Goal: Task Accomplishment & Management: Manage account settings

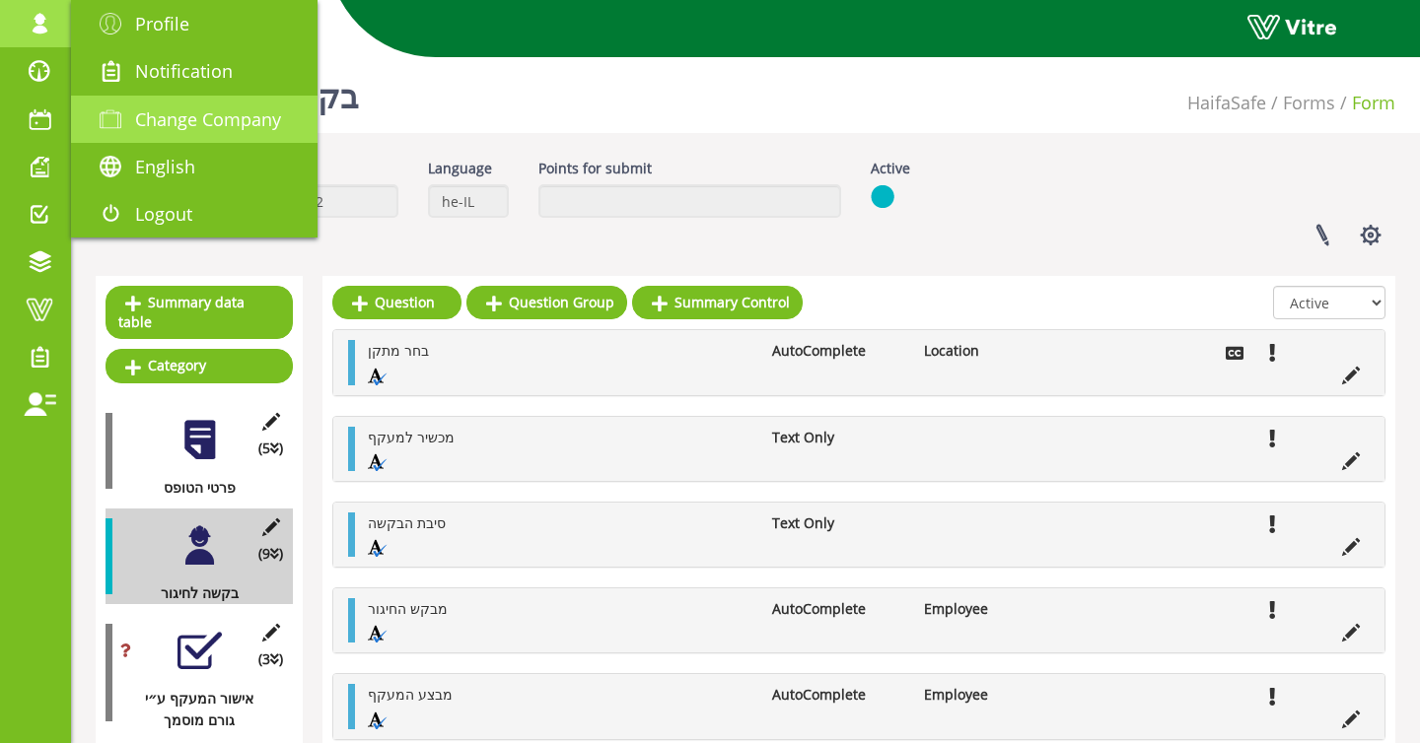
click at [166, 105] on link "Change Company" at bounding box center [194, 119] width 246 height 47
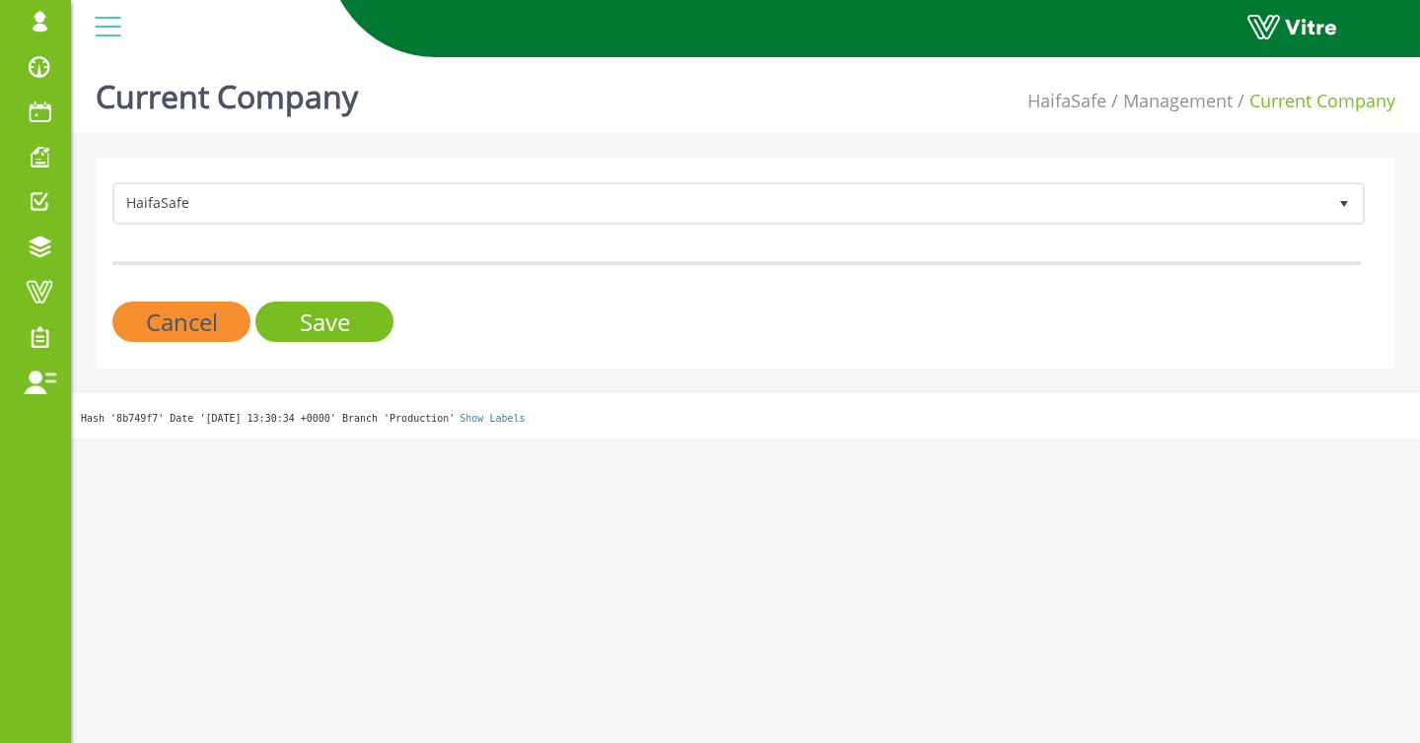
click at [367, 227] on form "HaifaSafe 151 Cancel Save" at bounding box center [736, 262] width 1248 height 160
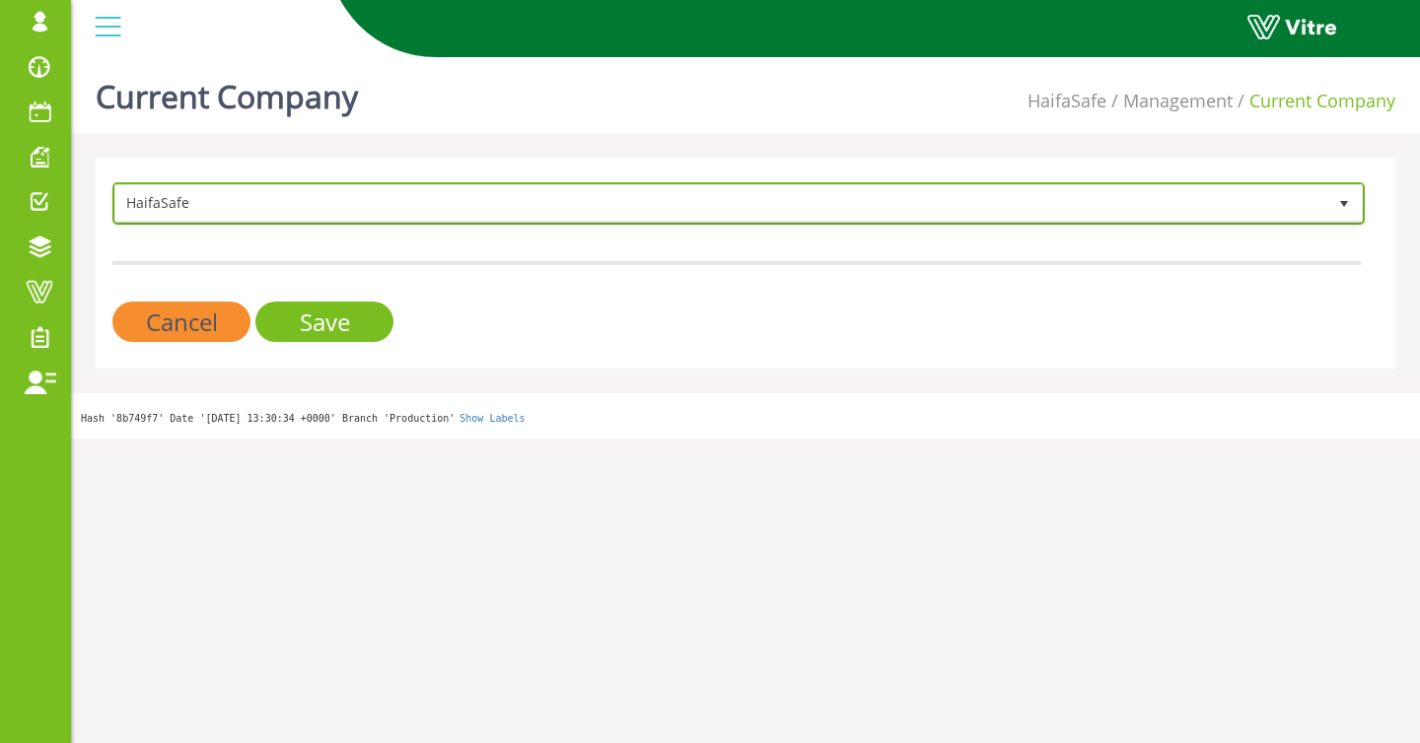
click at [355, 206] on span "HaifaSafe" at bounding box center [720, 202] width 1211 height 35
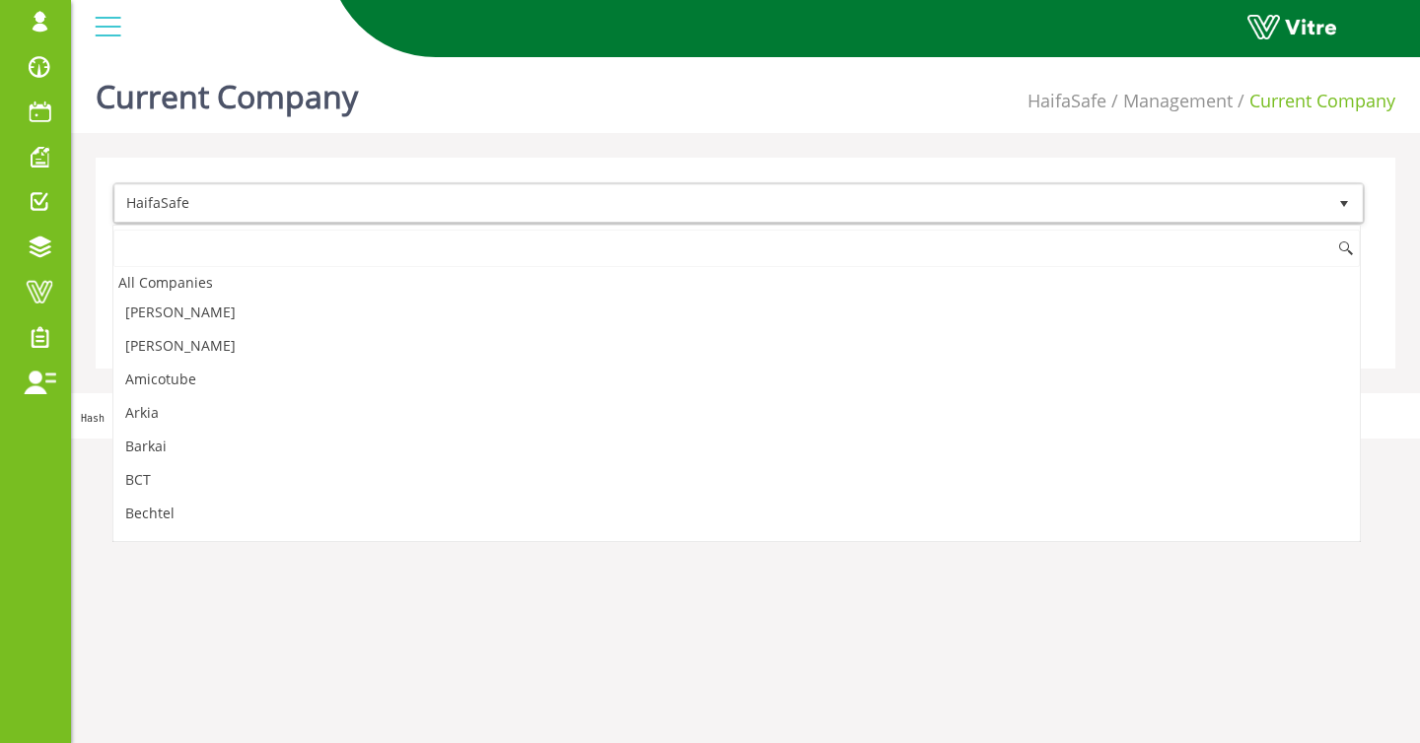
scroll to position [697, 0]
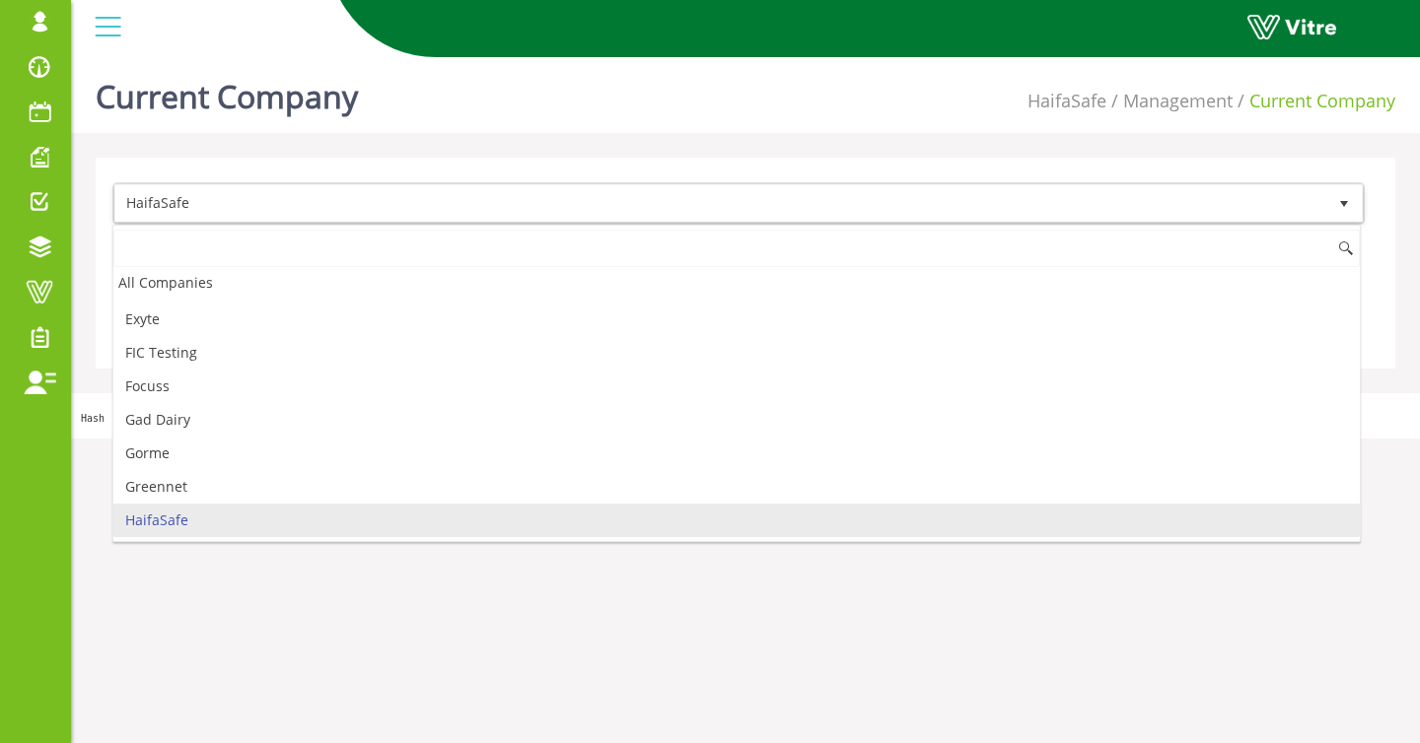
click at [217, 253] on input at bounding box center [736, 248] width 1246 height 37
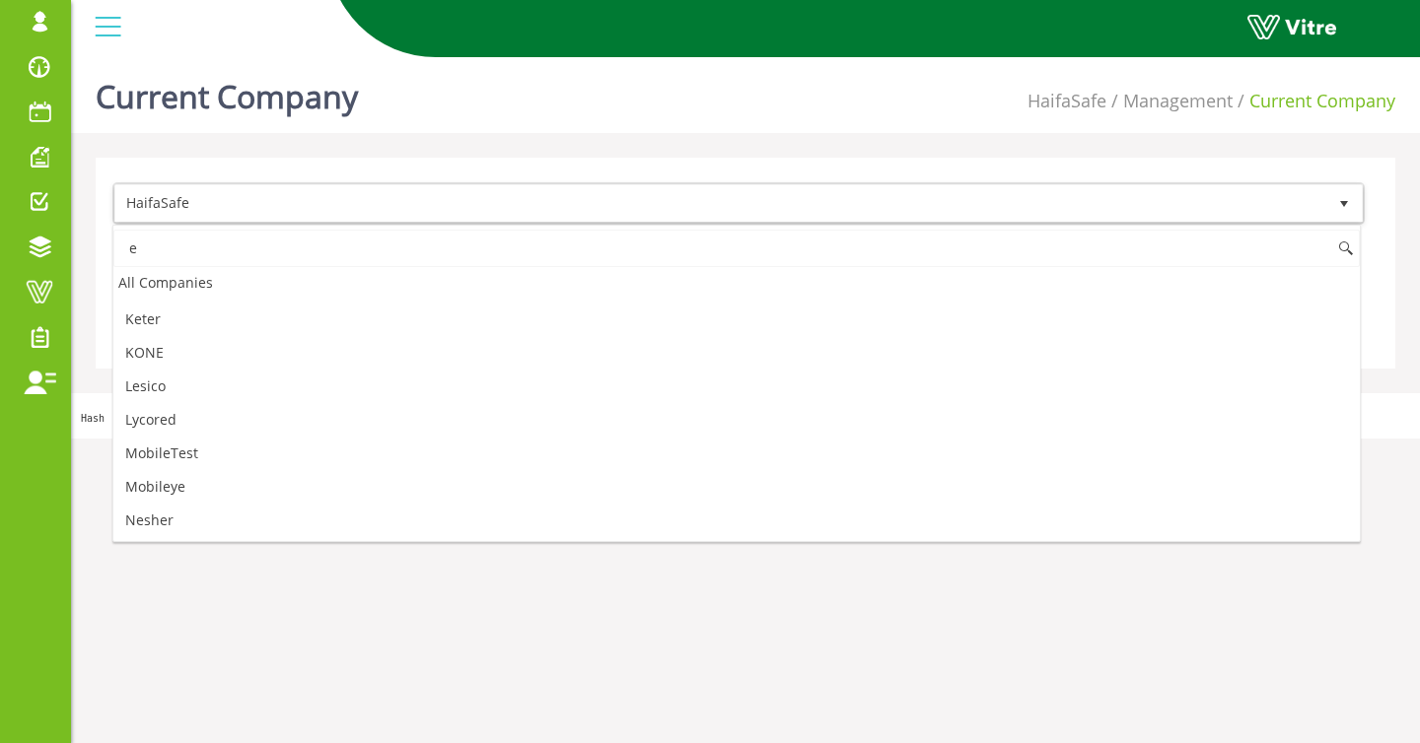
scroll to position [0, 0]
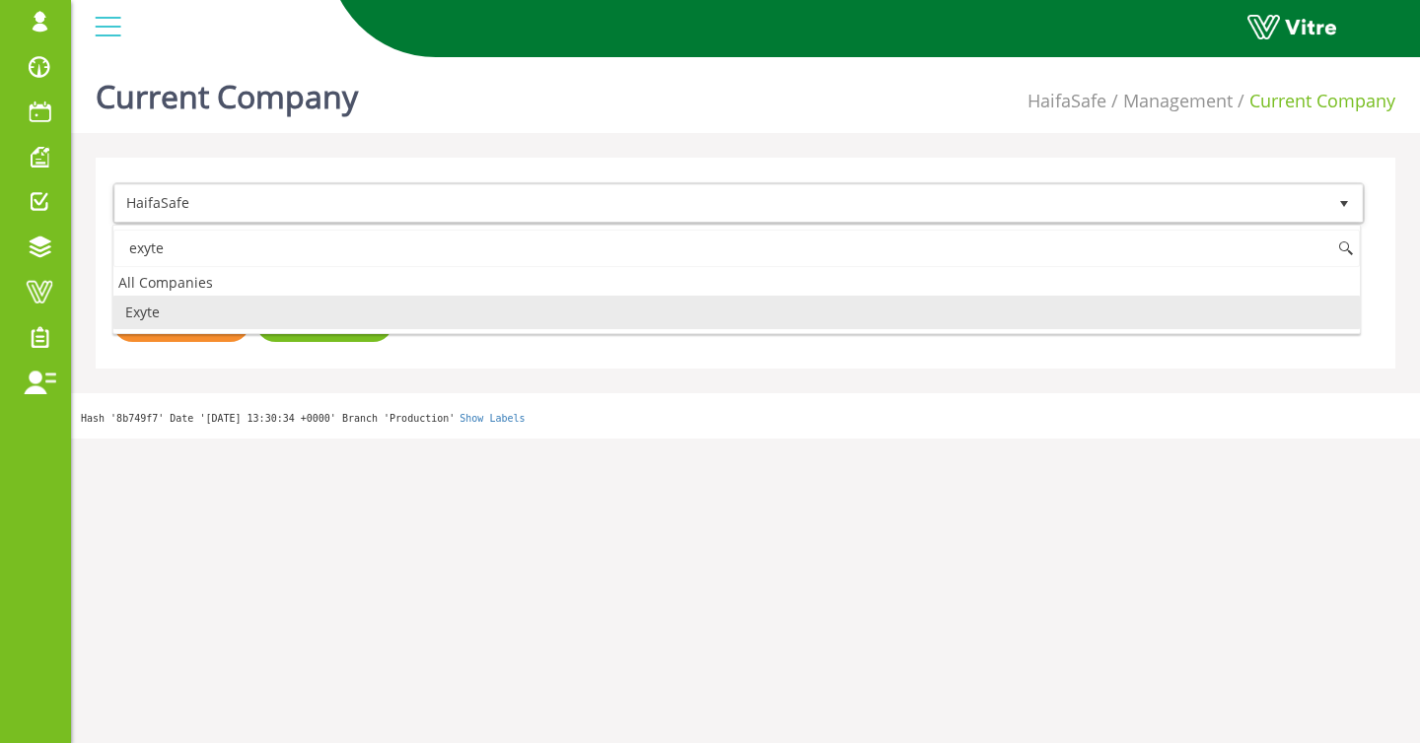
click at [214, 323] on li "Exyte" at bounding box center [736, 313] width 1246 height 34
type input "exyte"
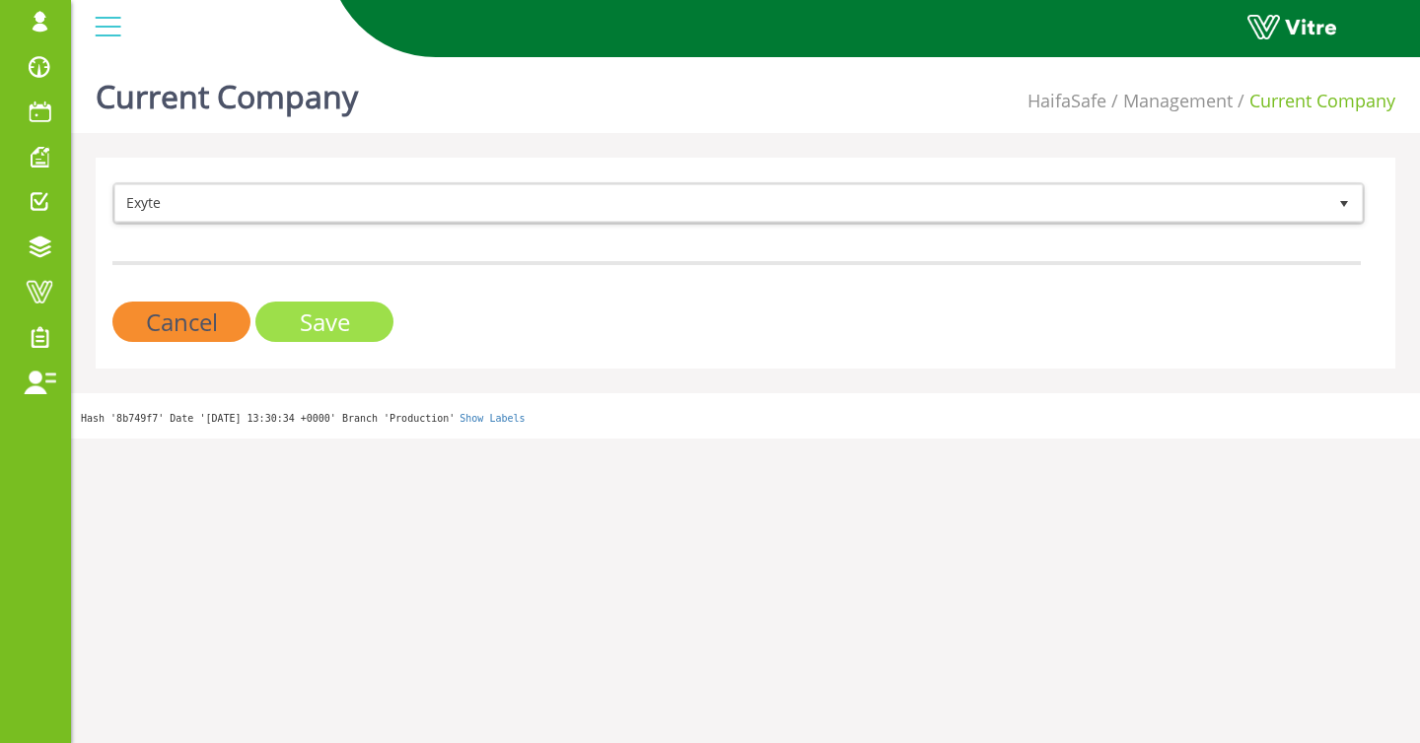
click at [320, 318] on input "Save" at bounding box center [324, 322] width 138 height 40
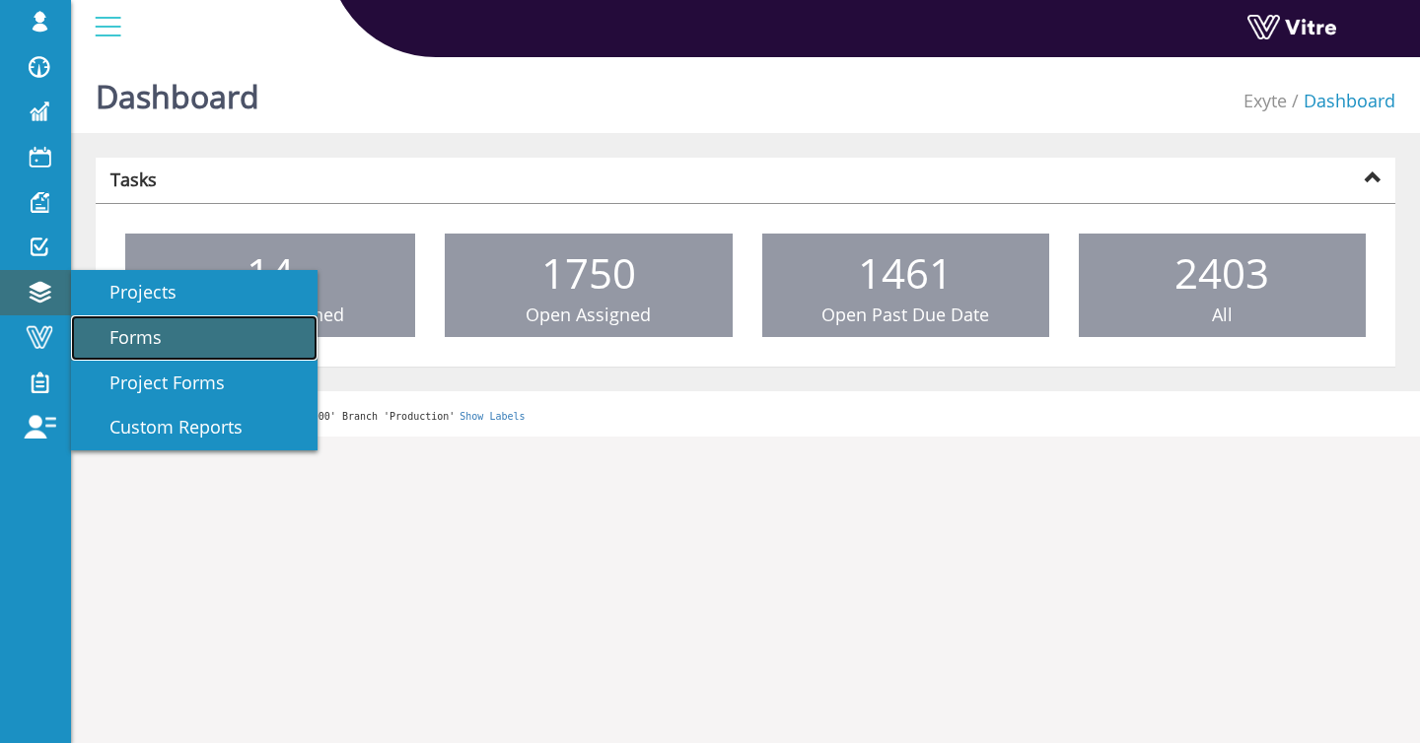
click at [181, 344] on link "Forms" at bounding box center [194, 337] width 246 height 45
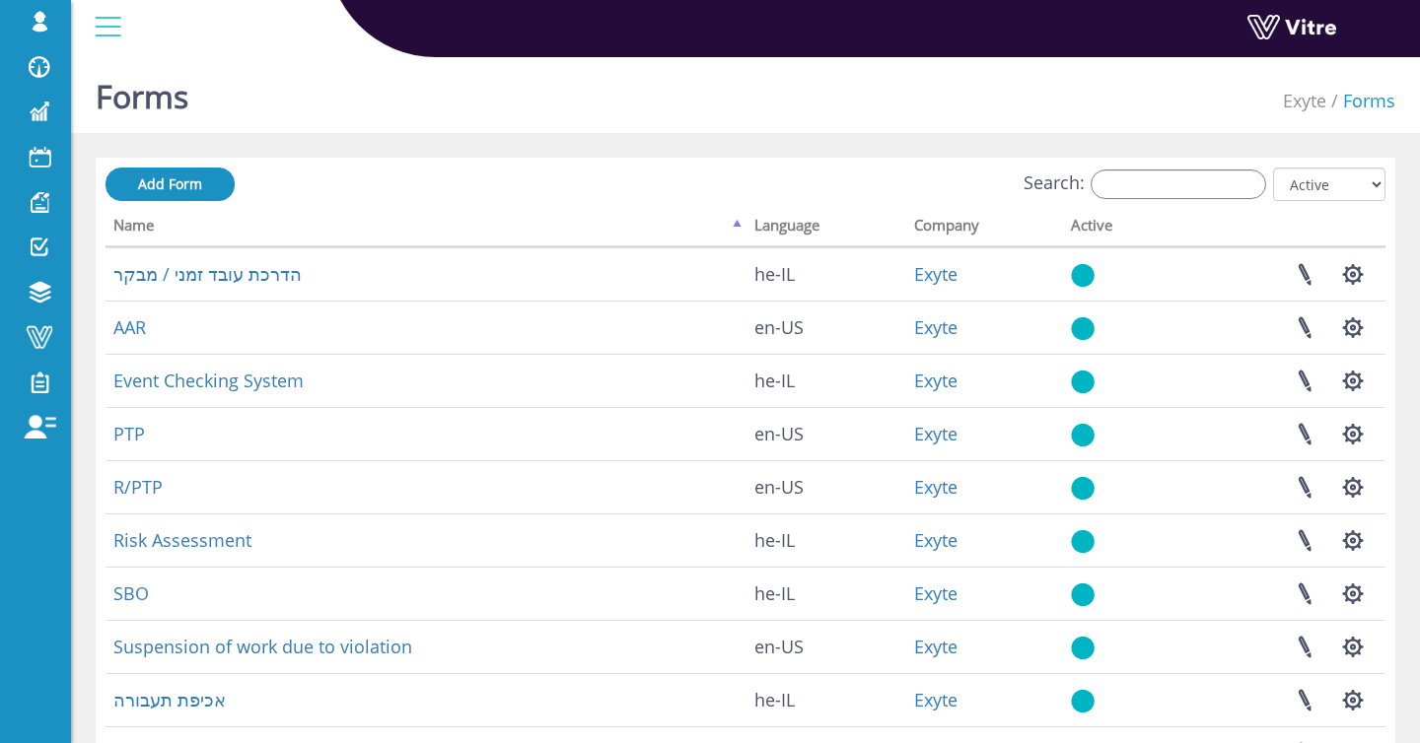
click at [597, 58] on div "shir.su Profile Notification Change Company English עברית English Español Franç…" at bounding box center [745, 29] width 1349 height 58
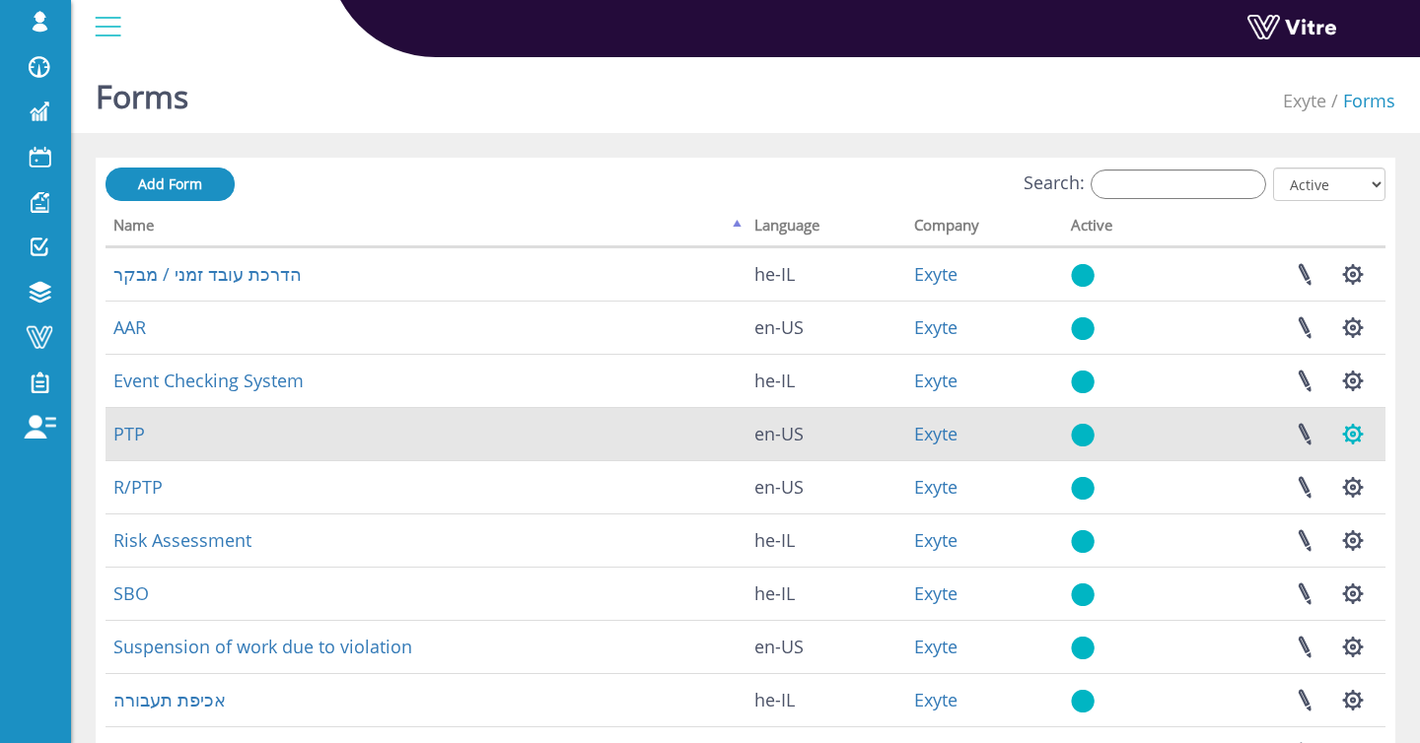
click at [1358, 438] on button "button" at bounding box center [1352, 434] width 49 height 52
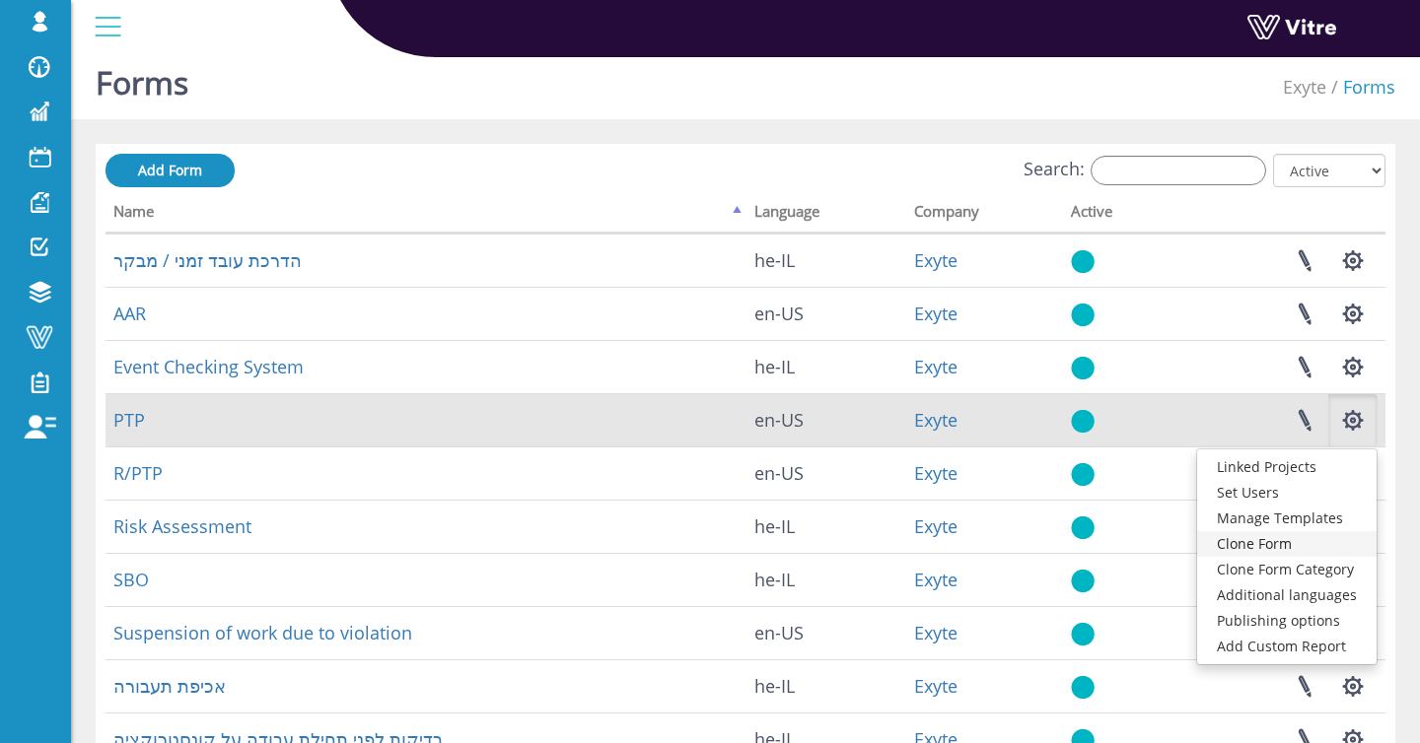
scroll to position [20, 0]
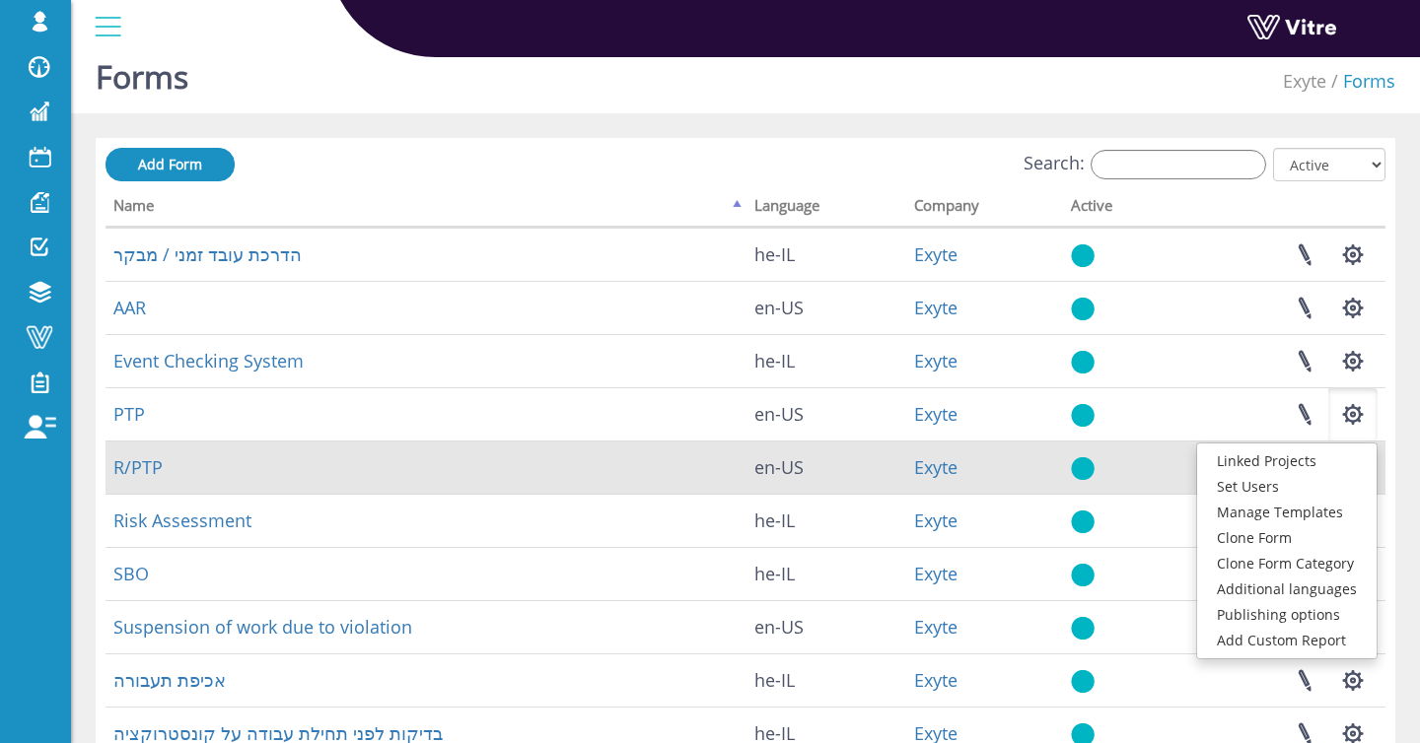
click at [1166, 467] on td at bounding box center [1119, 467] width 113 height 53
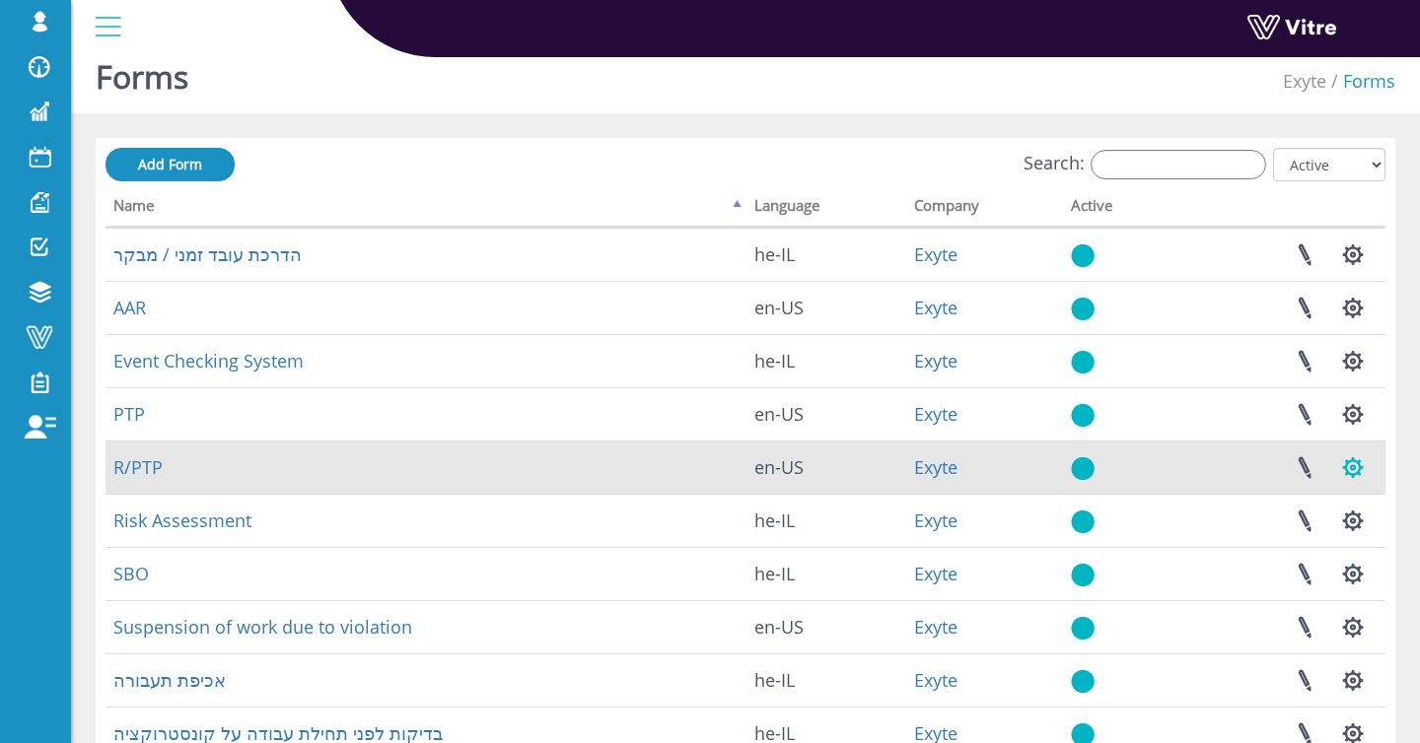
click at [1368, 466] on button "button" at bounding box center [1352, 468] width 49 height 52
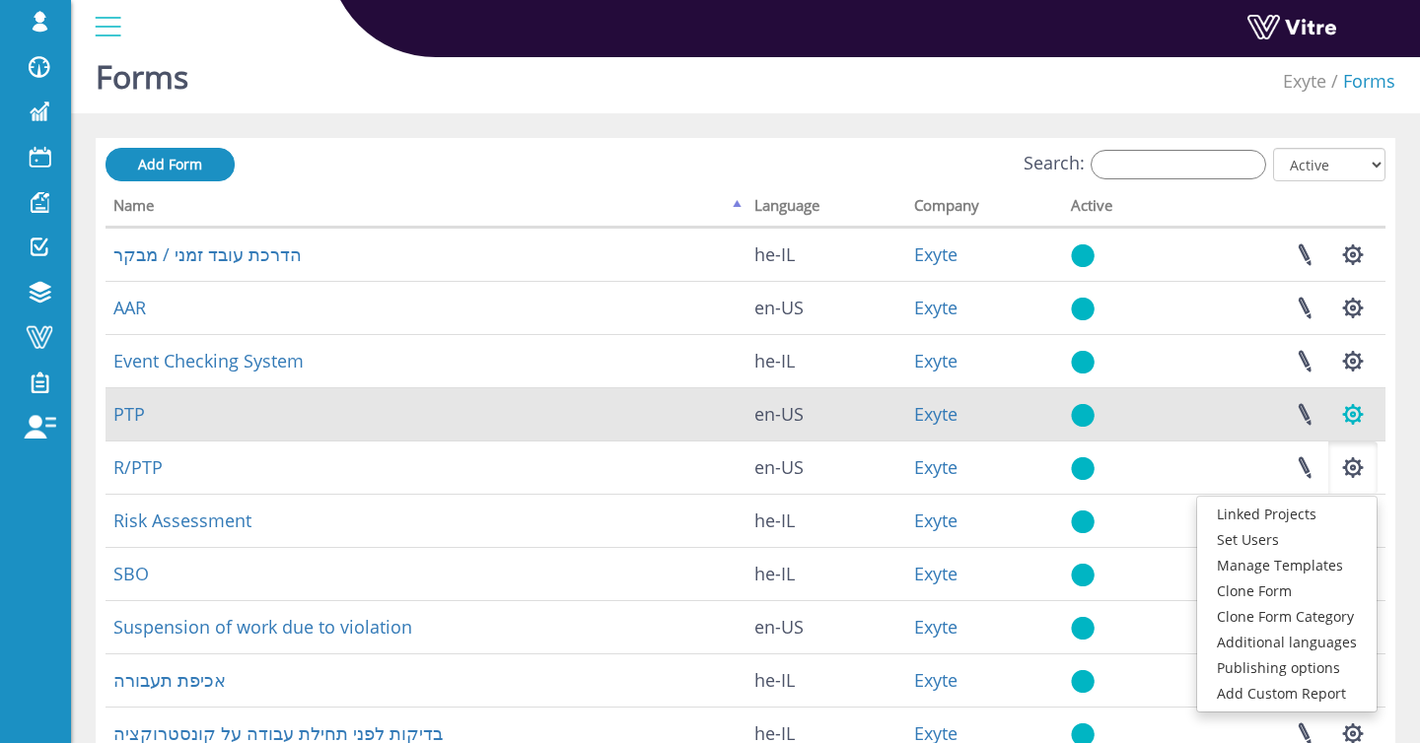
click at [1351, 413] on button "button" at bounding box center [1352, 414] width 49 height 52
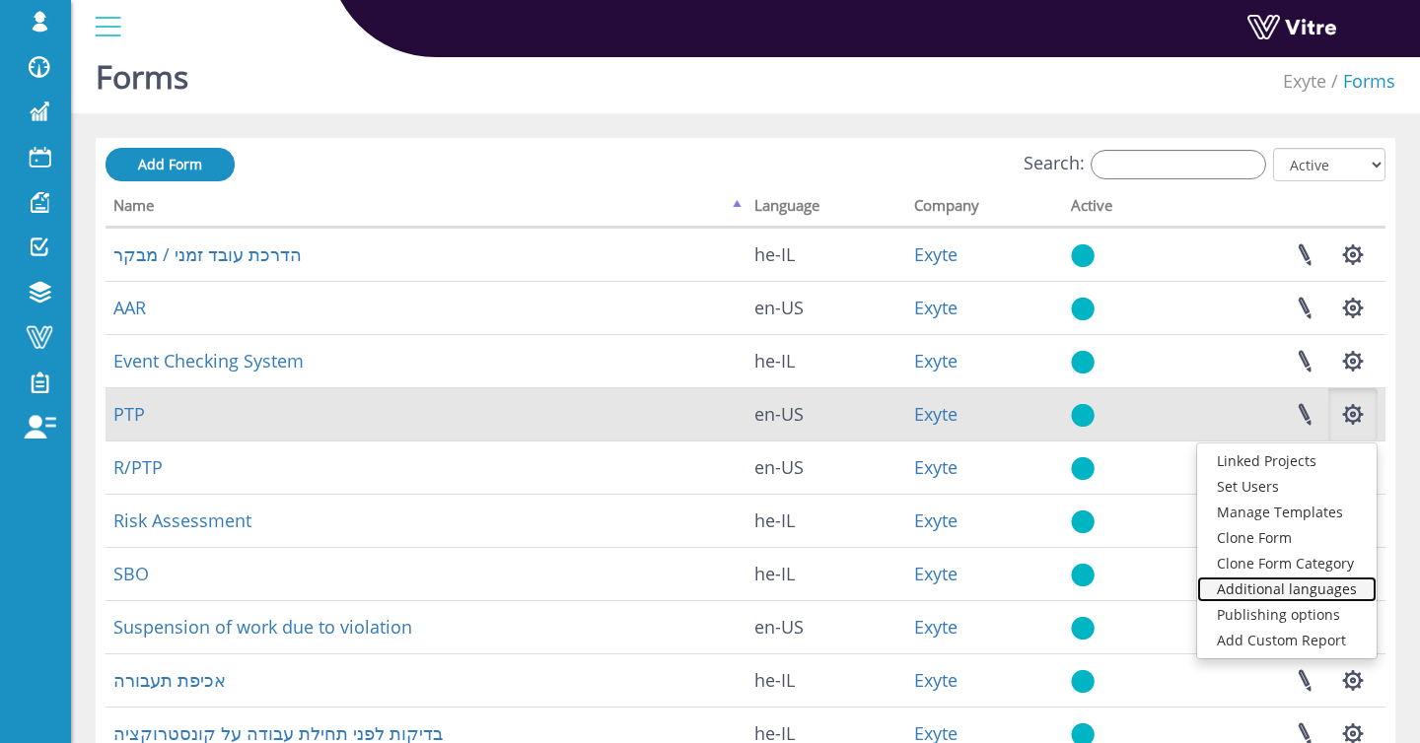
click at [1338, 594] on link "Additional languages" at bounding box center [1286, 590] width 179 height 26
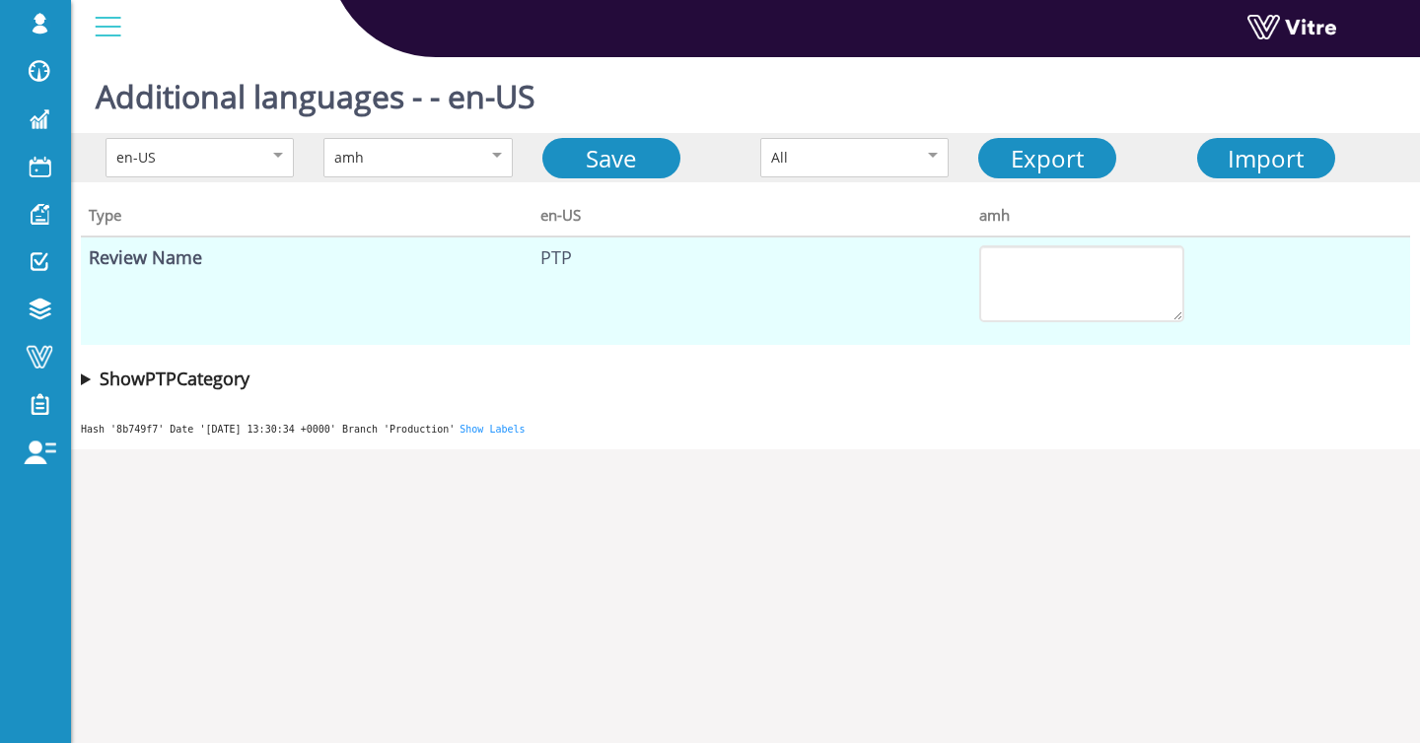
scroll to position [15, 0]
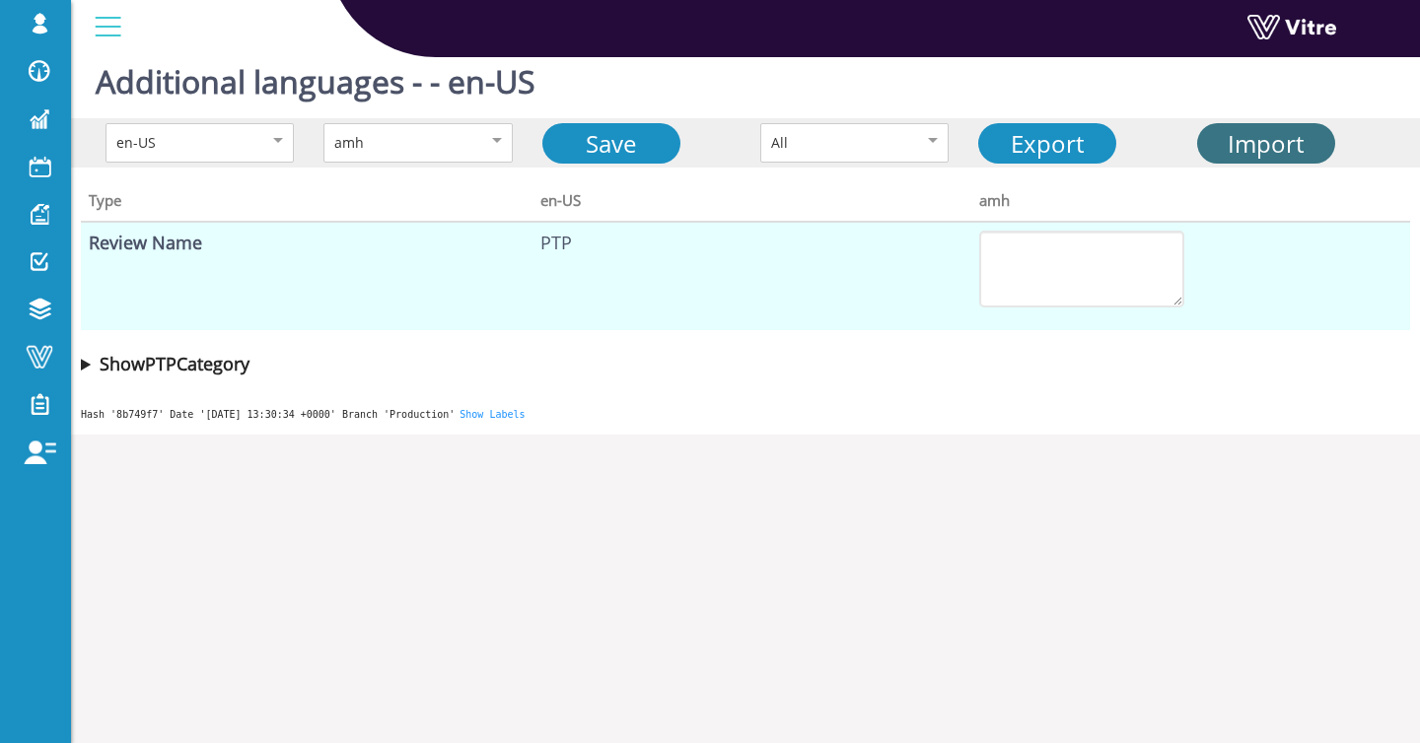
click at [1284, 151] on span "Import" at bounding box center [1265, 143] width 76 height 33
